Goal: Task Accomplishment & Management: Use online tool/utility

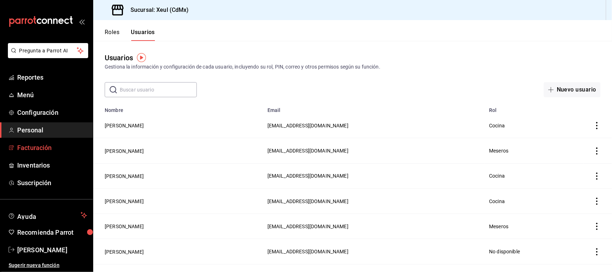
click at [52, 141] on link "Facturación" at bounding box center [46, 147] width 93 height 15
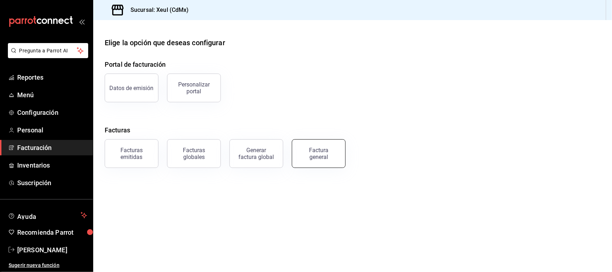
click at [337, 149] on button "Factura general" at bounding box center [319, 153] width 54 height 29
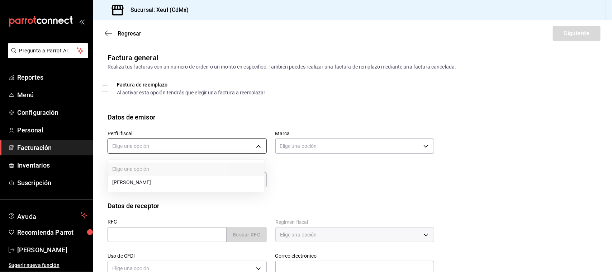
click at [260, 149] on body "Pregunta a Parrot AI Reportes Menú Configuración Personal Facturación Inventari…" at bounding box center [306, 136] width 612 height 272
click at [236, 183] on li "[PERSON_NAME]" at bounding box center [186, 182] width 156 height 13
type input "554c110a-18dd-44f3-977d-186ab1f95351"
type input "556c56df-7d38-43a9-98c1-84be39c4f433"
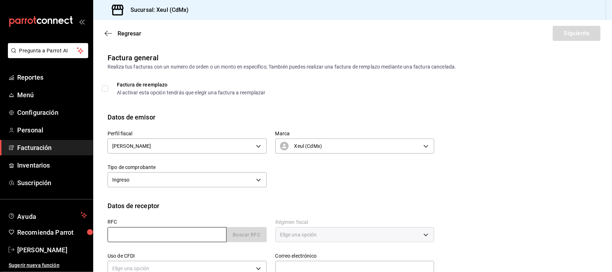
click at [196, 234] on input "text" at bounding box center [166, 234] width 119 height 15
type input "CWX990331CC6"
click at [245, 237] on button "Buscar RFC" at bounding box center [246, 234] width 40 height 15
click at [395, 237] on body "Pregunta a Parrot AI Reportes Menú Configuración Personal Facturación Inventari…" at bounding box center [306, 136] width 612 height 272
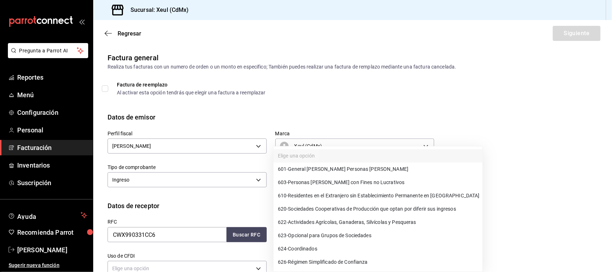
click at [355, 169] on span "601 - General [PERSON_NAME] Personas [PERSON_NAME]" at bounding box center [343, 169] width 130 height 8
type input "601"
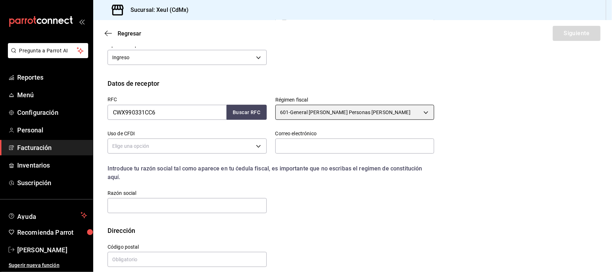
scroll to position [129, 0]
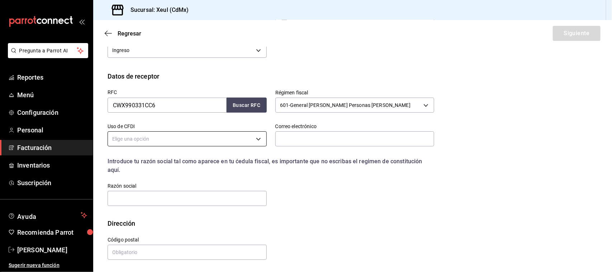
click at [203, 139] on body "Pregunta a Parrot AI Reportes Menú Configuración Personal Facturación Inventari…" at bounding box center [306, 136] width 612 height 272
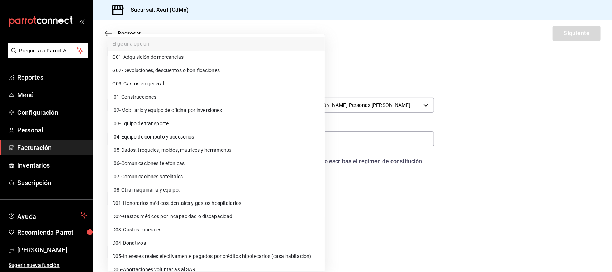
click at [175, 83] on li "G03 - Gastos en general" at bounding box center [216, 83] width 217 height 13
type input "G03"
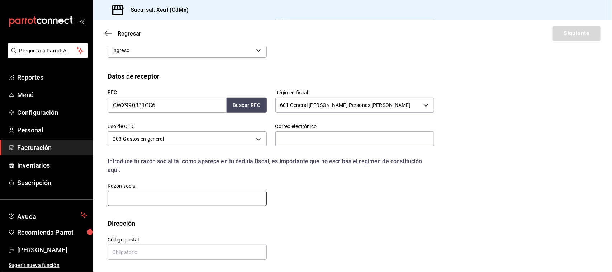
click at [174, 199] on input "text" at bounding box center [186, 198] width 159 height 15
type input "CONCRETO W"
click at [167, 245] on input "text" at bounding box center [186, 251] width 159 height 15
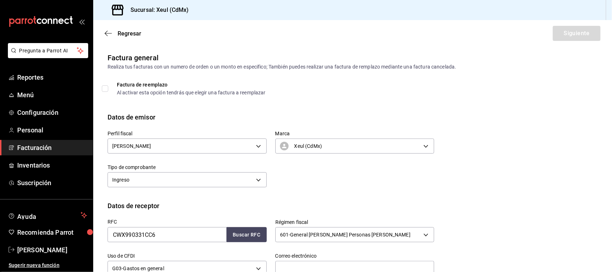
scroll to position [101, 0]
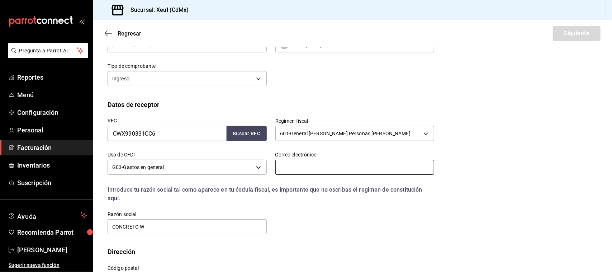
type input "44610"
click at [355, 169] on input "text" at bounding box center [354, 166] width 159 height 15
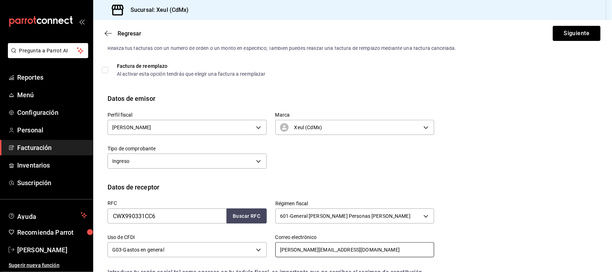
scroll to position [6, 0]
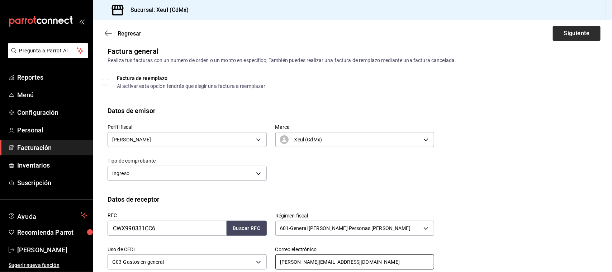
type input "[PERSON_NAME][EMAIL_ADDRESS][DOMAIN_NAME]"
click at [572, 37] on button "Siguiente" at bounding box center [577, 33] width 48 height 15
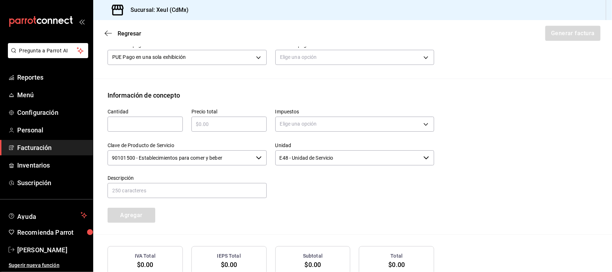
scroll to position [236, 0]
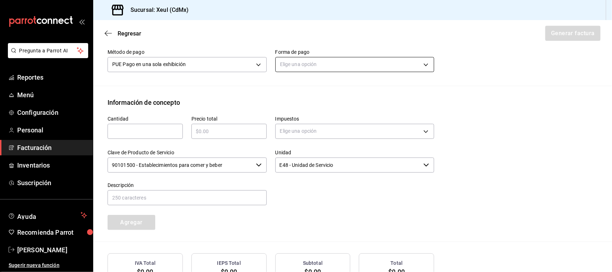
click at [316, 67] on body "Pregunta a Parrot AI Reportes Menú Configuración Personal Facturación Inventari…" at bounding box center [306, 136] width 612 height 272
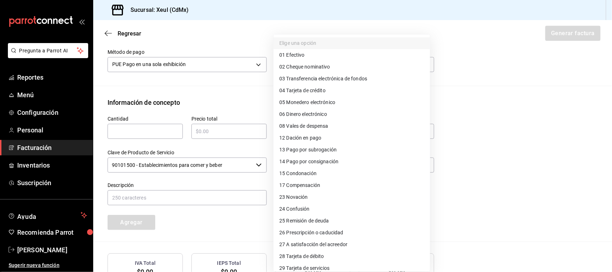
click at [331, 252] on li "28 Tarjeta de débito" at bounding box center [351, 256] width 156 height 12
type input "28"
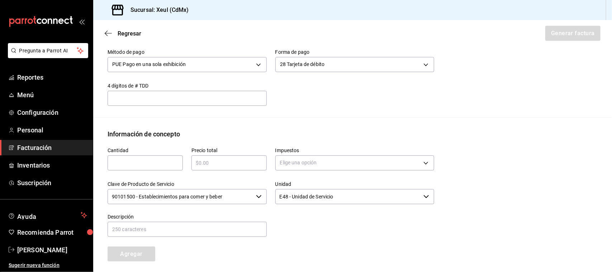
click at [132, 165] on input "text" at bounding box center [144, 162] width 75 height 9
type input "1"
click at [220, 169] on div "​" at bounding box center [228, 162] width 75 height 15
type input "$1955"
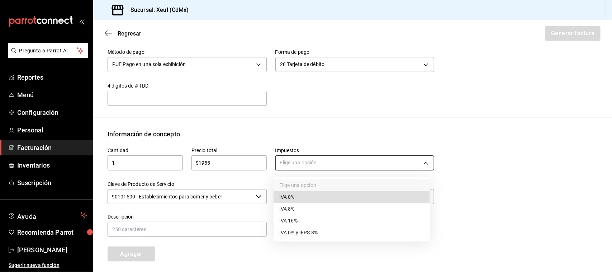
click at [306, 162] on body "Pregunta a Parrot AI Reportes Menú Configuración Personal Facturación Inventari…" at bounding box center [306, 136] width 612 height 272
click at [294, 219] on span "IVA 16%" at bounding box center [288, 221] width 18 height 8
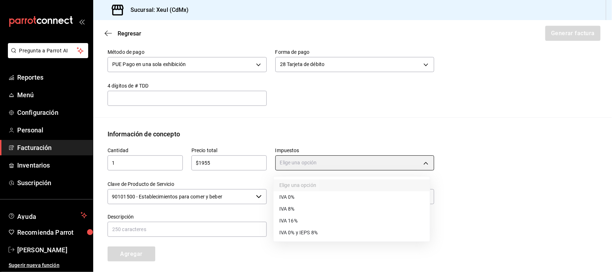
type input "IVA_16"
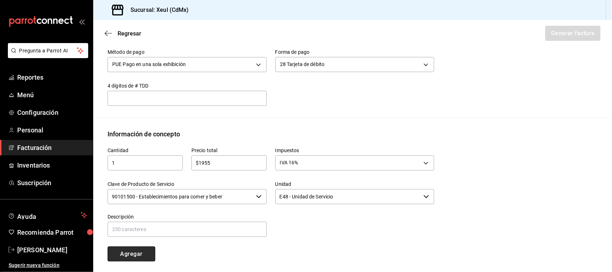
click at [143, 255] on button "Agregar" at bounding box center [131, 253] width 48 height 15
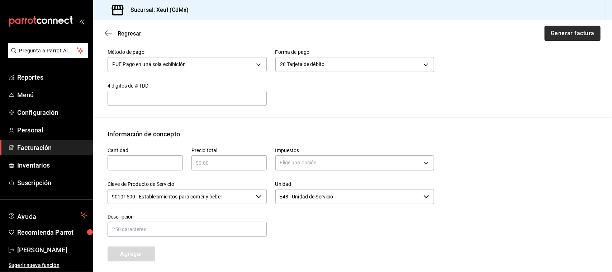
click at [558, 38] on button "Generar factura" at bounding box center [572, 33] width 56 height 15
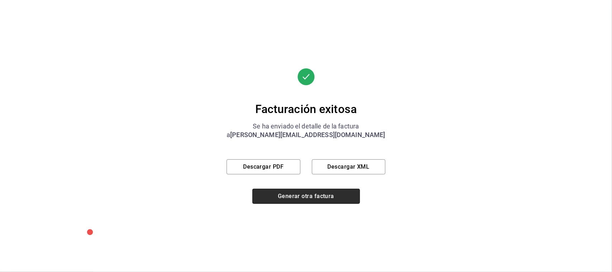
click at [320, 198] on button "Generar otra factura" at bounding box center [305, 195] width 107 height 15
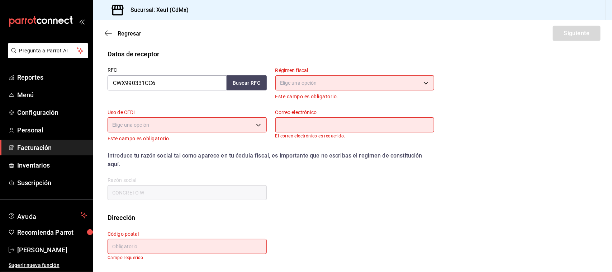
scroll to position [71, 0]
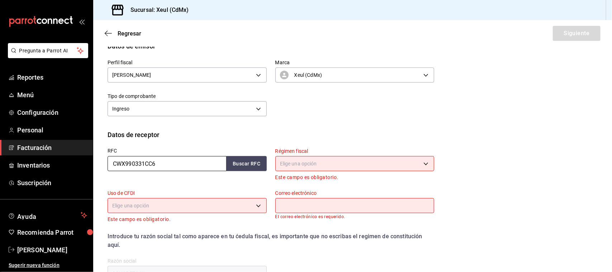
click at [176, 164] on input "CWX990331CC6" at bounding box center [166, 163] width 119 height 15
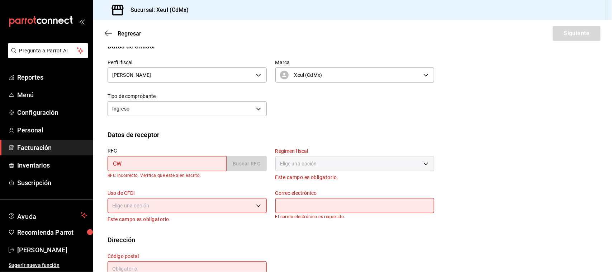
type input "C"
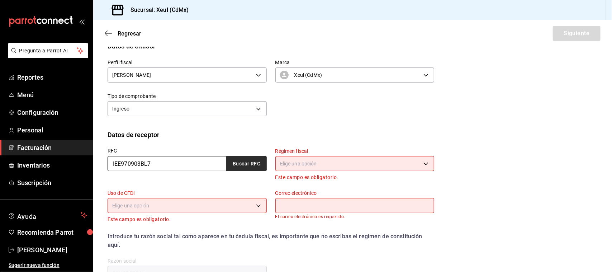
type input "IEE970903BL7"
click at [248, 166] on button "Buscar RFC" at bounding box center [246, 163] width 40 height 15
click at [316, 164] on body "Pregunta a Parrot AI Reportes Menú Configuración Personal Facturación Inventari…" at bounding box center [306, 136] width 612 height 272
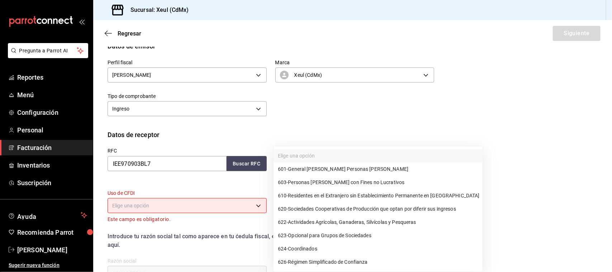
click at [350, 177] on li "603 - Personas [PERSON_NAME] con Fines no Lucrativos" at bounding box center [377, 182] width 209 height 13
type input "603"
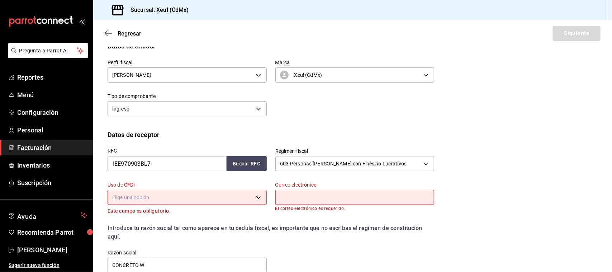
click at [196, 194] on body "Pregunta a Parrot AI Reportes Menú Configuración Personal Facturación Inventari…" at bounding box center [306, 136] width 612 height 272
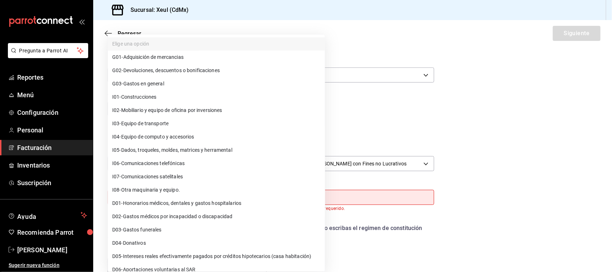
click at [168, 83] on li "G03 - Gastos en general" at bounding box center [216, 83] width 217 height 13
type input "G03"
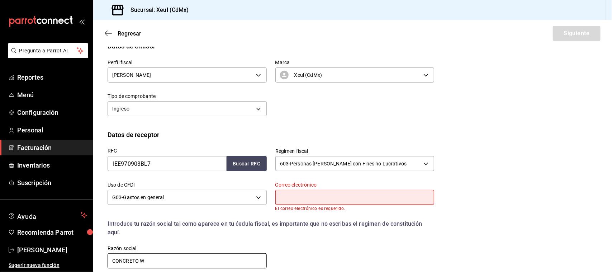
click at [224, 254] on input "CONCRETO W" at bounding box center [186, 260] width 159 height 15
type input "C"
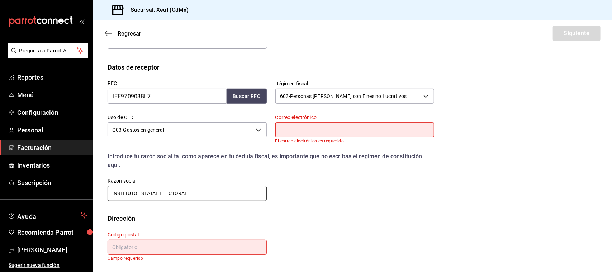
type input "INSTITUTO ESTATAL ELECTORAL"
click at [188, 243] on input "text" at bounding box center [186, 246] width 159 height 15
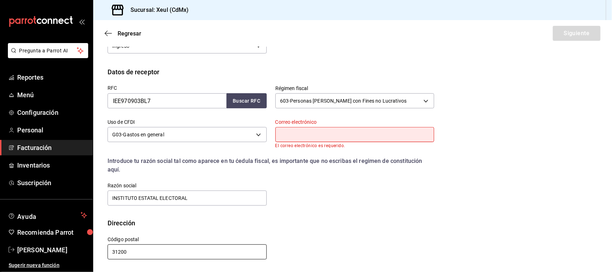
scroll to position [133, 0]
type input "31200"
click at [329, 136] on input "text" at bounding box center [354, 134] width 159 height 15
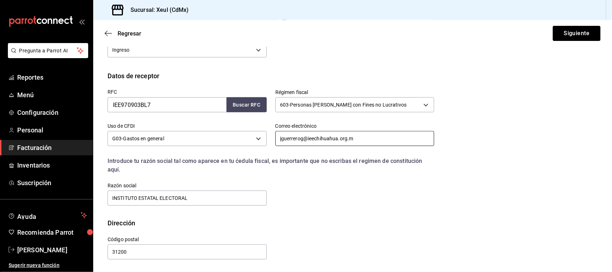
scroll to position [129, 0]
type input "[EMAIL_ADDRESS][DOMAIN_NAME]"
click at [564, 35] on button "Siguiente" at bounding box center [577, 33] width 48 height 15
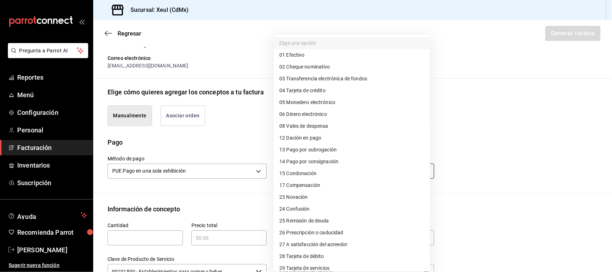
click at [385, 167] on body "Pregunta a Parrot AI Reportes Menú Configuración Personal Facturación Inventari…" at bounding box center [306, 136] width 612 height 272
click at [334, 91] on li "04 Tarjeta de crédito" at bounding box center [351, 91] width 156 height 12
type input "04"
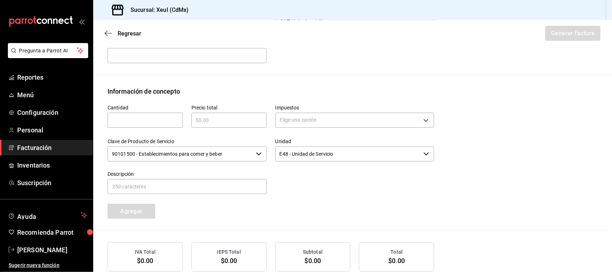
scroll to position [290, 0]
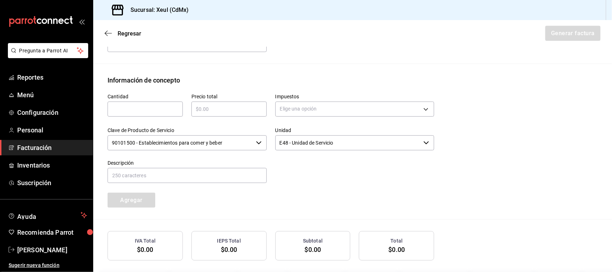
click at [174, 108] on input "text" at bounding box center [144, 109] width 75 height 9
type input "1"
click at [241, 112] on input "text" at bounding box center [228, 109] width 75 height 9
type input "$2920"
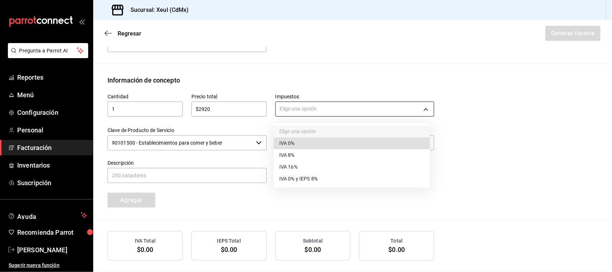
click at [299, 107] on body "Pregunta a Parrot AI Reportes Menú Configuración Personal Facturación Inventari…" at bounding box center [306, 136] width 612 height 272
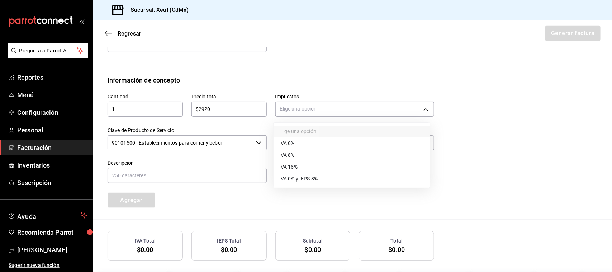
click at [297, 169] on span "IVA 16%" at bounding box center [288, 167] width 18 height 8
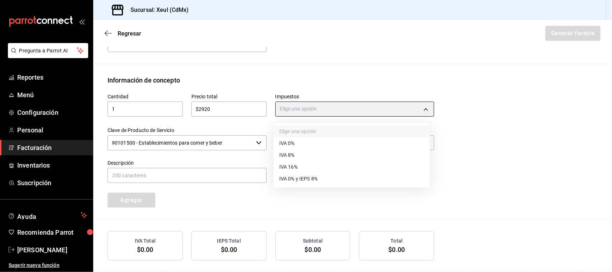
type input "IVA_16"
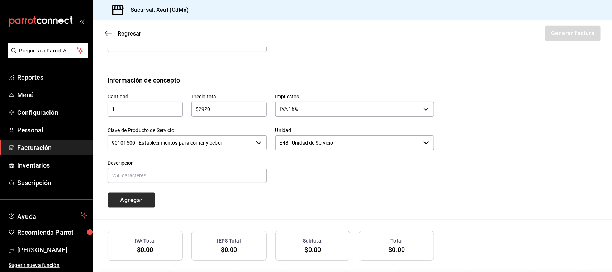
click at [139, 203] on button "Agregar" at bounding box center [131, 199] width 48 height 15
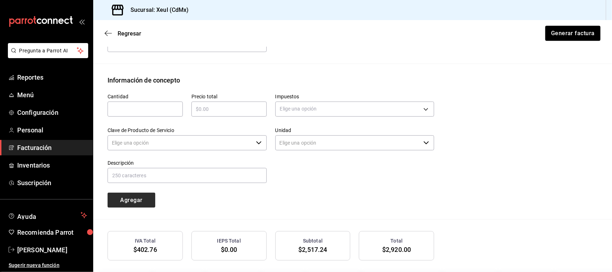
type input "90101500 - Establecimientos para comer y beber"
type input "E48 - Unidad de Servicio"
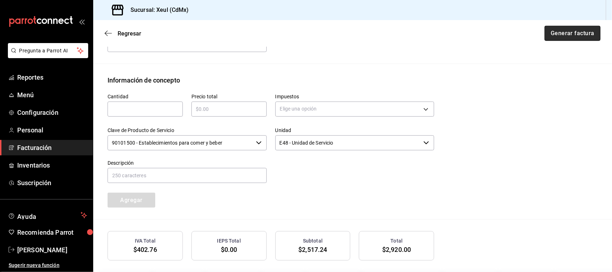
click at [566, 38] on button "Generar factura" at bounding box center [572, 33] width 56 height 15
